Goal: Task Accomplishment & Management: Use online tool/utility

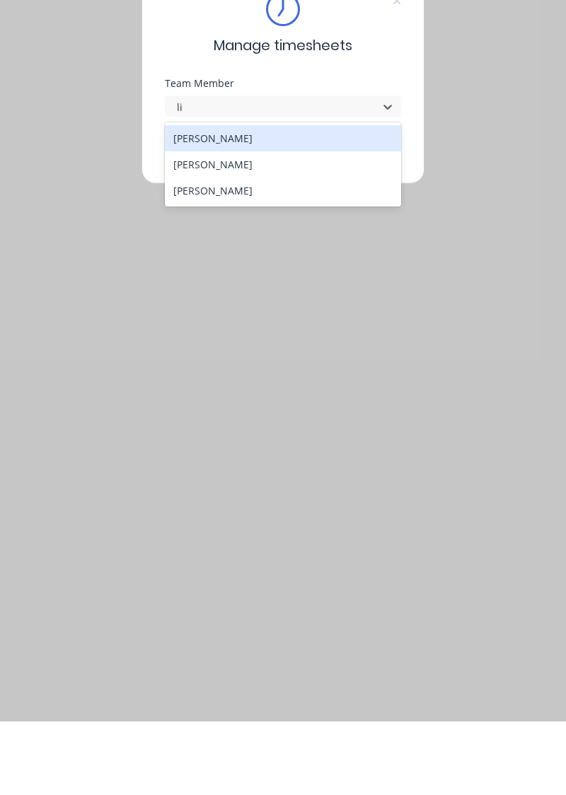
click at [313, 238] on div "[PERSON_NAME]" at bounding box center [283, 238] width 237 height 26
type input "li"
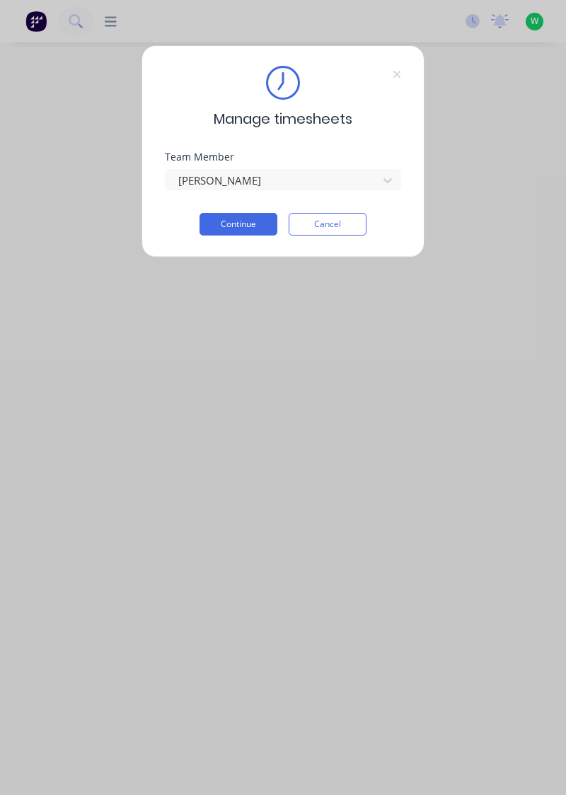
click at [228, 228] on button "Continue" at bounding box center [238, 224] width 78 height 23
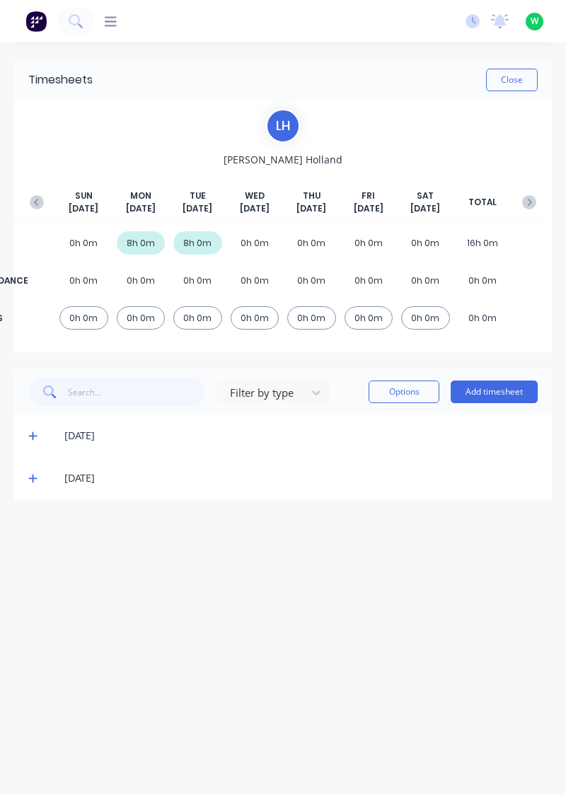
click at [36, 482] on span at bounding box center [34, 478] width 13 height 14
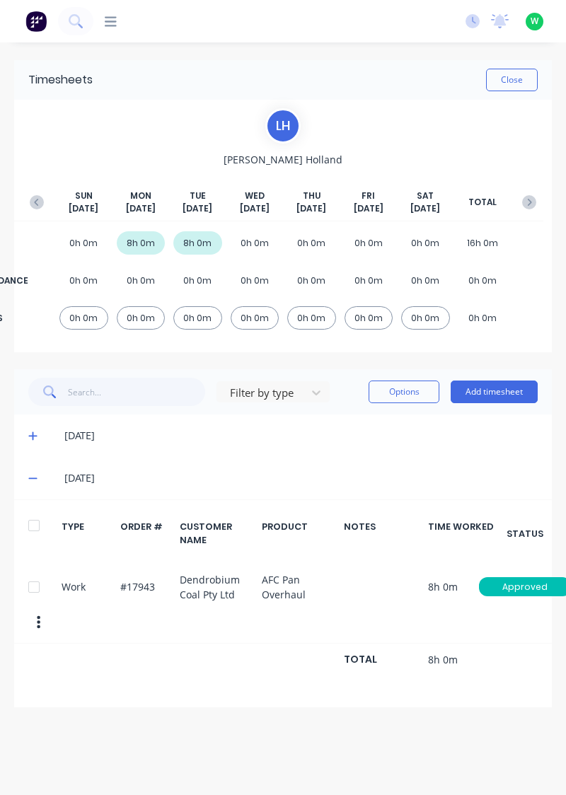
click at [38, 476] on span at bounding box center [34, 478] width 13 height 14
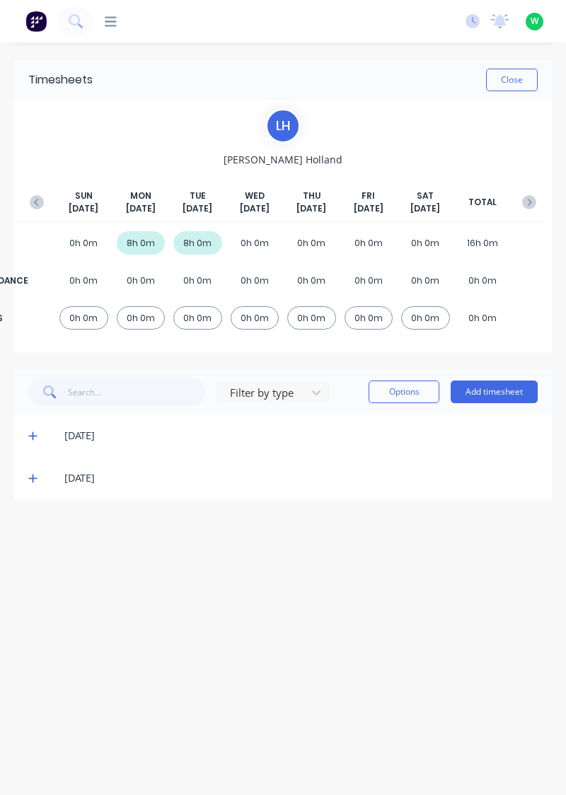
click at [42, 478] on div "[DATE]" at bounding box center [290, 478] width 496 height 16
click at [33, 481] on icon at bounding box center [32, 478] width 8 height 8
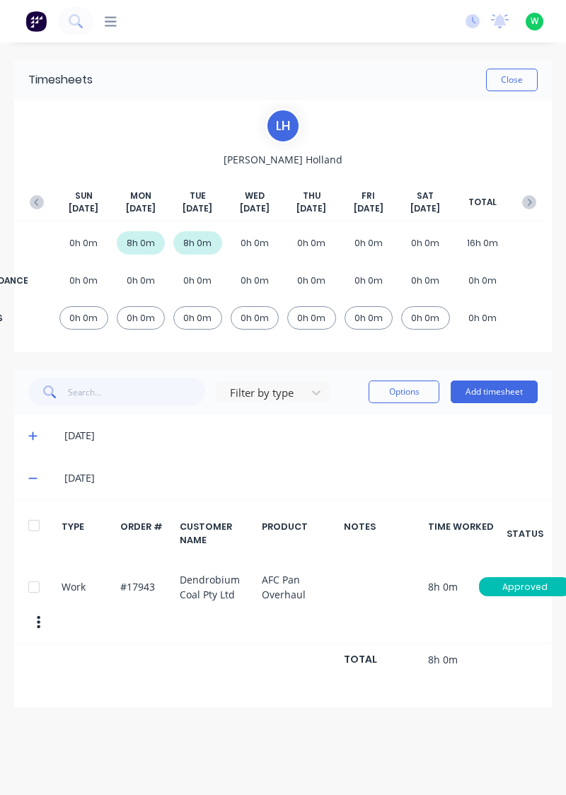
click at [479, 395] on button "Add timesheet" at bounding box center [493, 391] width 87 height 23
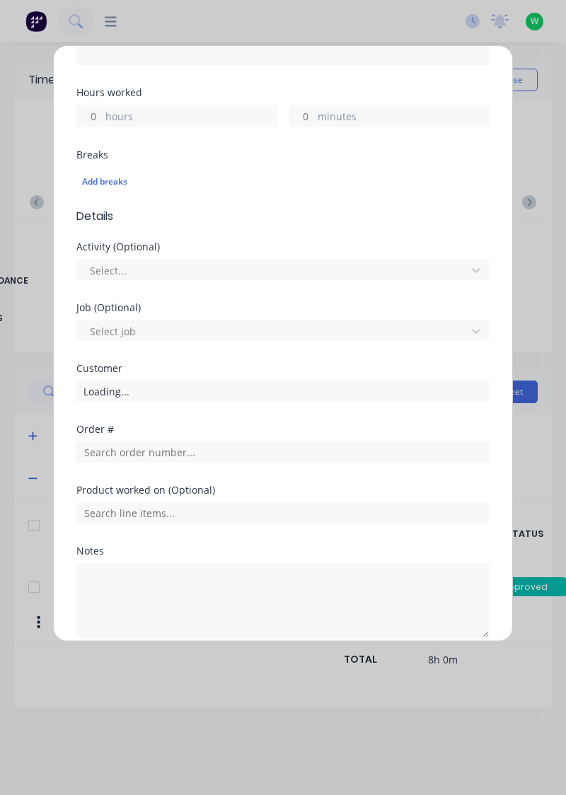
scroll to position [305, 0]
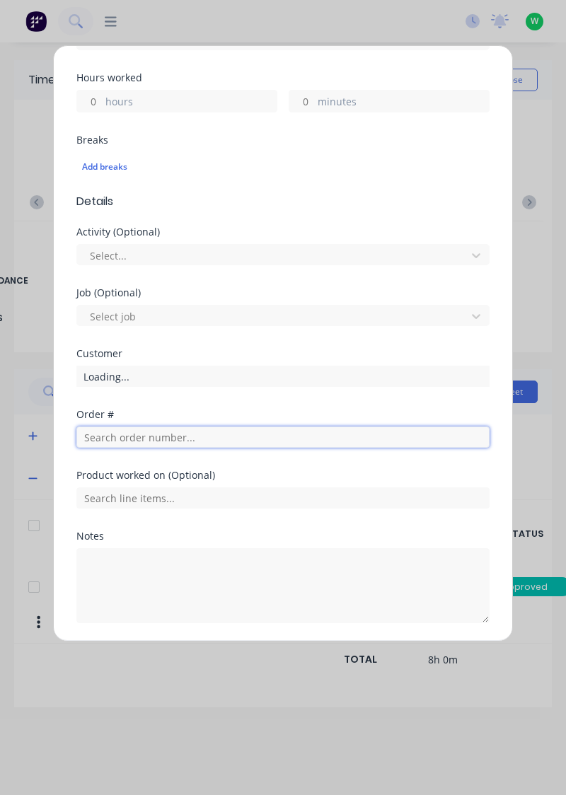
click at [92, 437] on input "text" at bounding box center [282, 436] width 413 height 21
type input "17943"
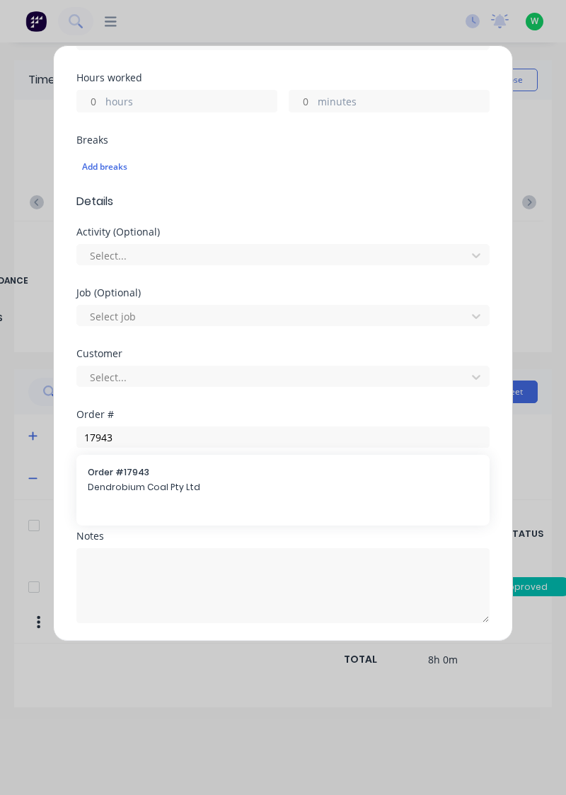
click at [118, 474] on span "Order # 17943" at bounding box center [283, 472] width 390 height 13
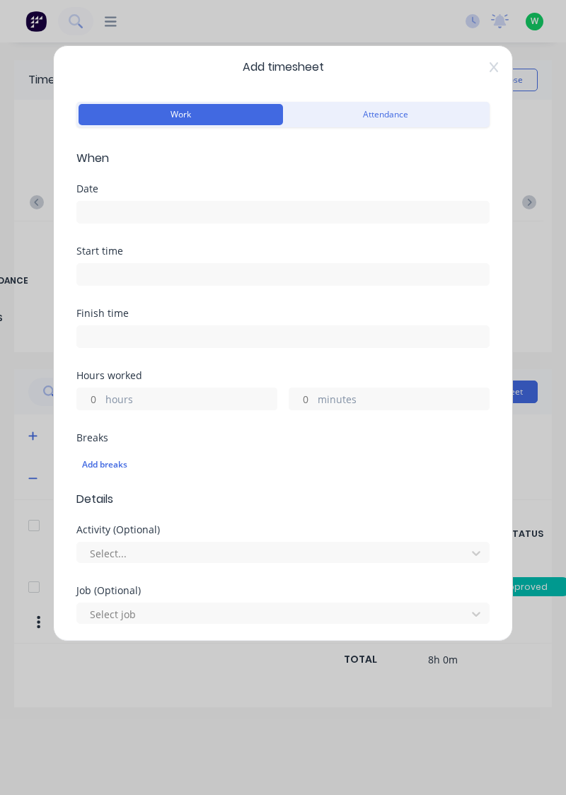
scroll to position [0, 0]
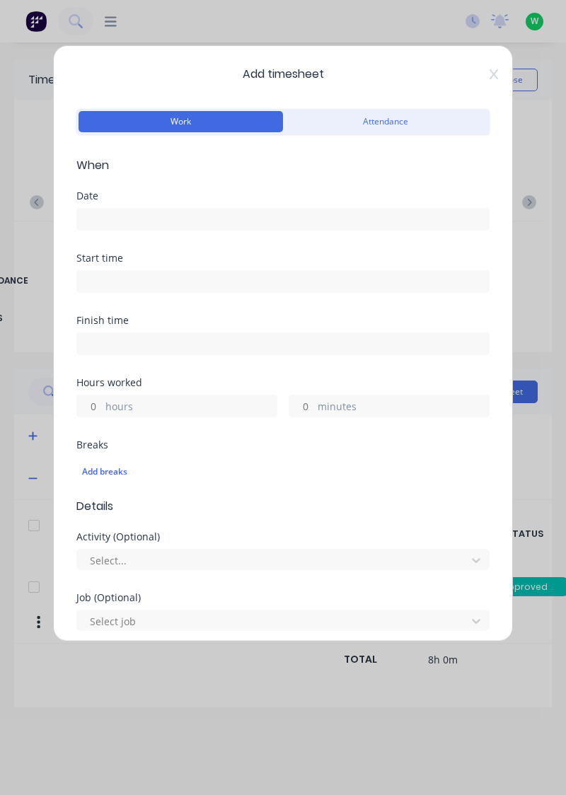
click at [105, 412] on label "hours" at bounding box center [190, 408] width 171 height 18
click at [102, 412] on input "hours" at bounding box center [89, 405] width 25 height 21
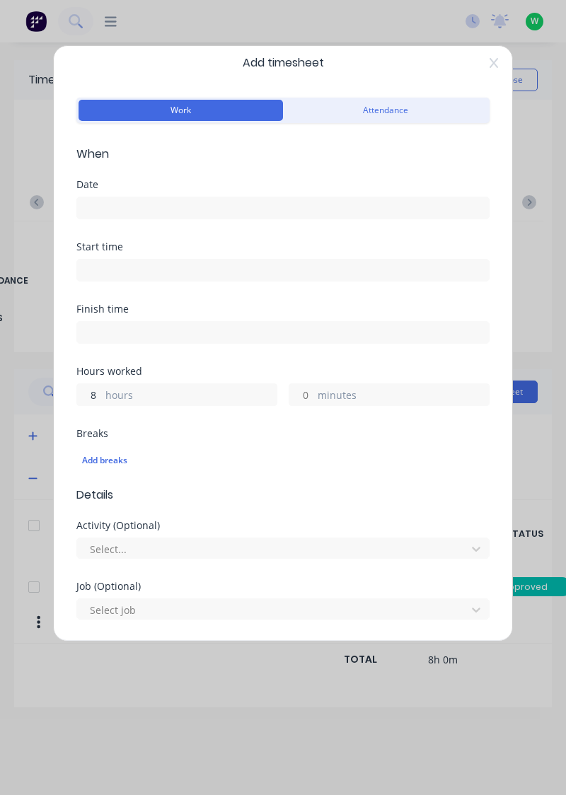
scroll to position [17, 0]
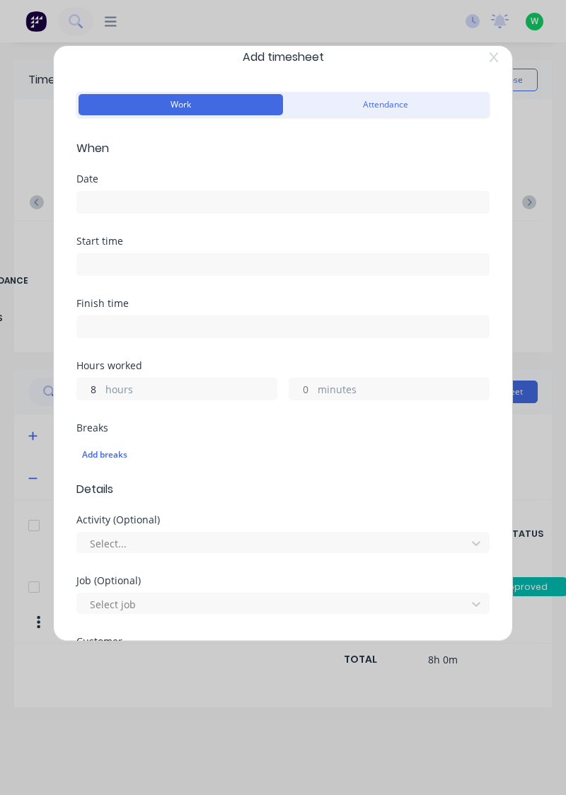
type input "8"
click at [193, 488] on span "Details" at bounding box center [282, 489] width 413 height 17
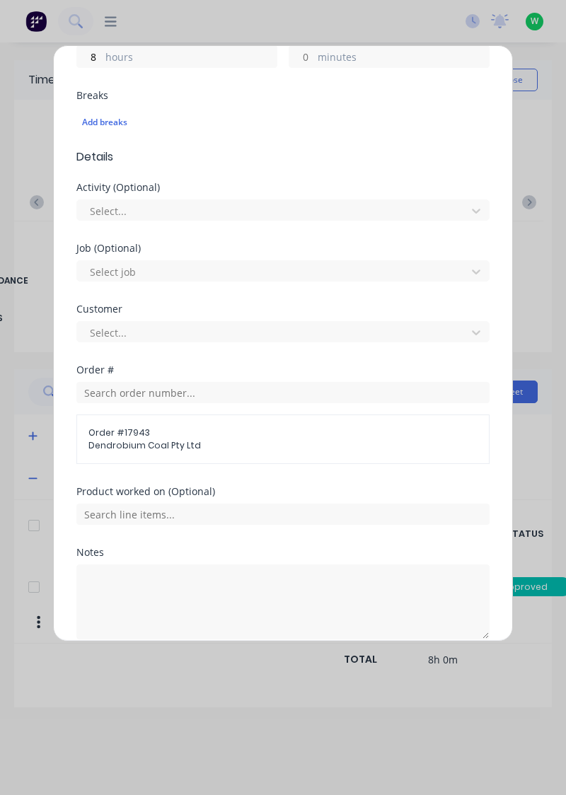
scroll to position [359, 0]
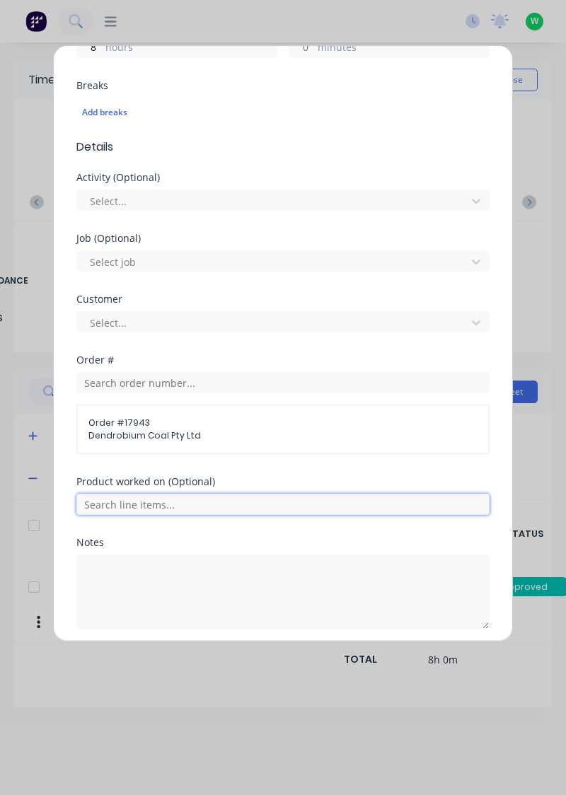
click at [100, 500] on input "text" at bounding box center [282, 503] width 413 height 21
click at [124, 570] on span "AFC Pan Overhaul" at bounding box center [294, 574] width 368 height 13
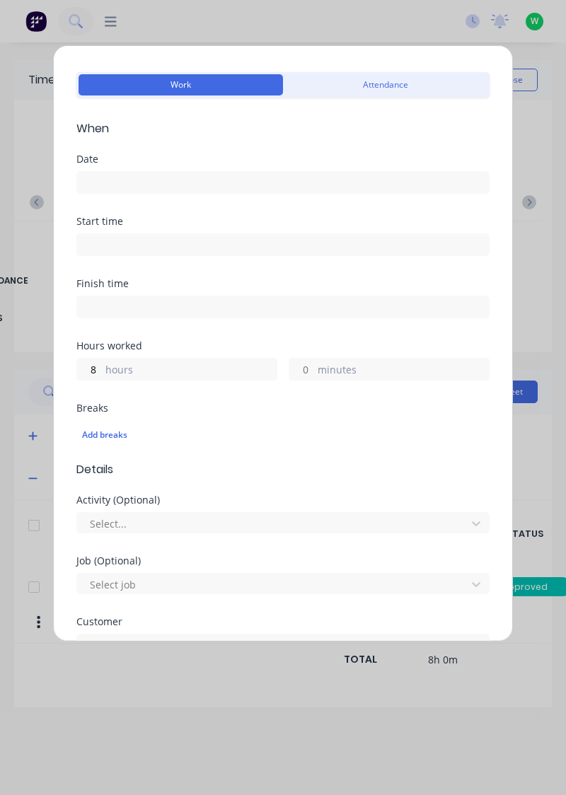
scroll to position [0, 0]
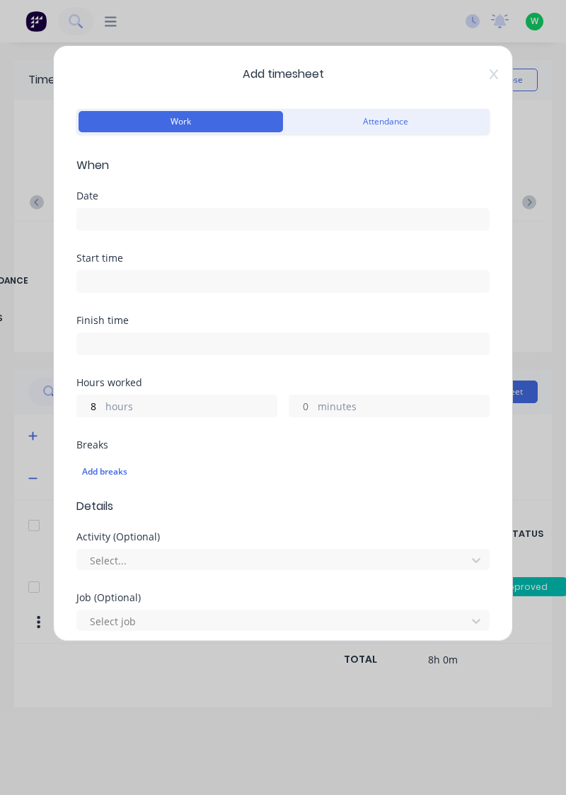
click at [341, 226] on input at bounding box center [282, 219] width 411 height 21
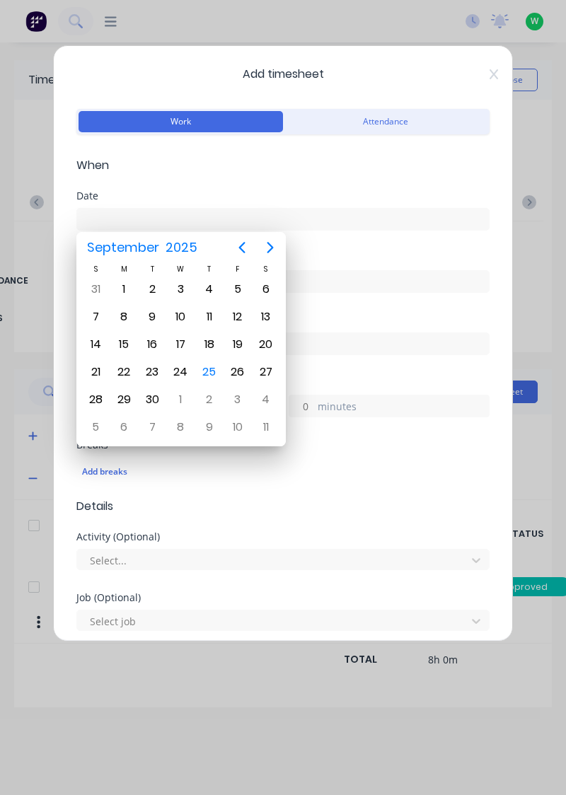
click at [512, 138] on div "Add timesheet Work Attendance When Date Start time Finish time Hours worked 8 h…" at bounding box center [283, 343] width 460 height 596
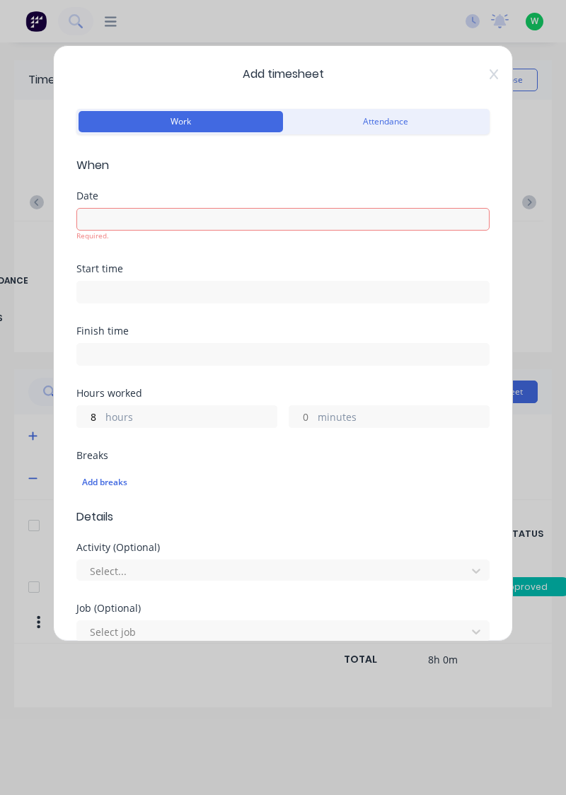
click at [117, 218] on input at bounding box center [282, 219] width 411 height 21
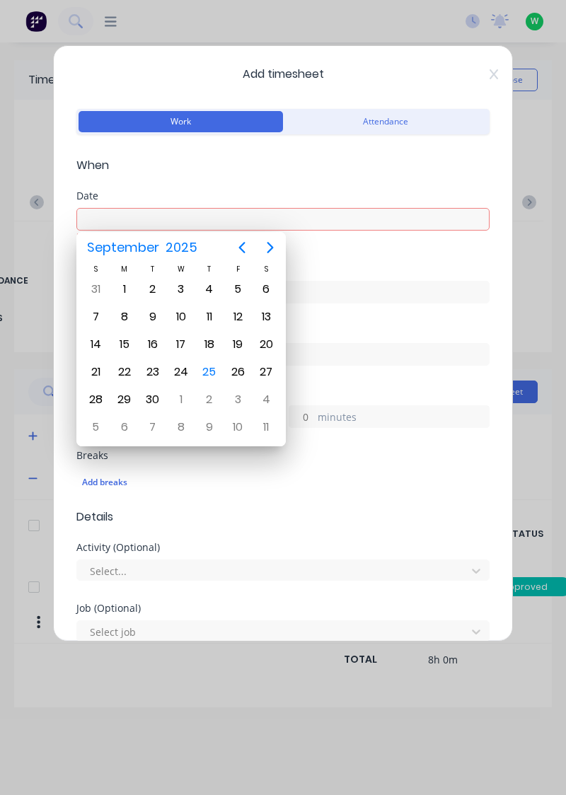
click at [211, 375] on div "25" at bounding box center [209, 371] width 21 height 21
type input "[DATE]"
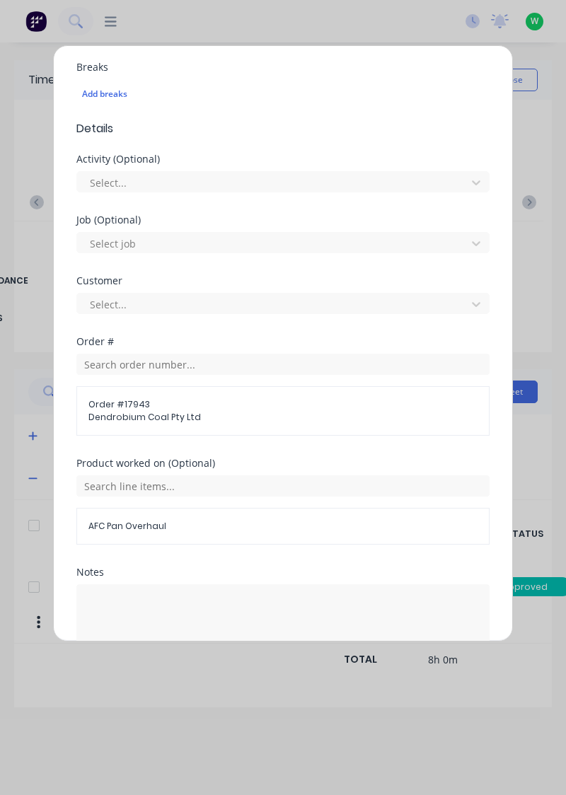
scroll to position [413, 0]
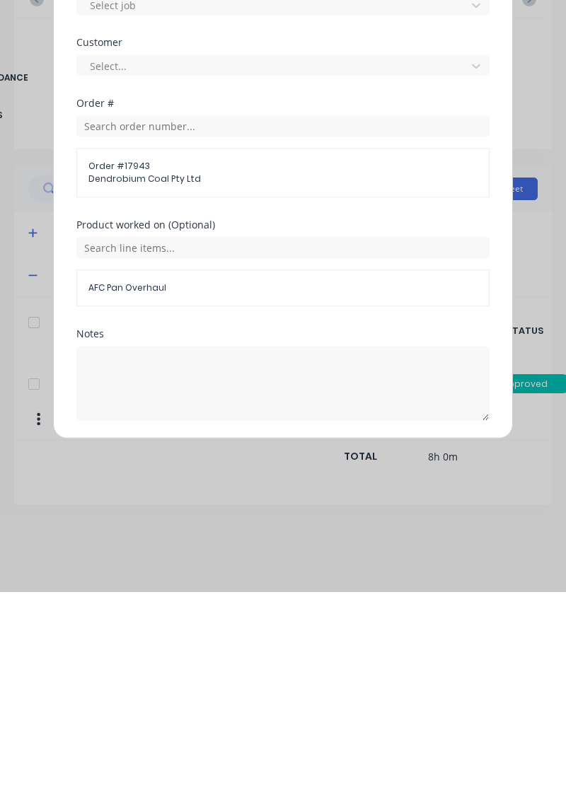
click at [240, 663] on button "Add manual time entry" at bounding box center [248, 657] width 119 height 23
